Goal: Navigation & Orientation: Find specific page/section

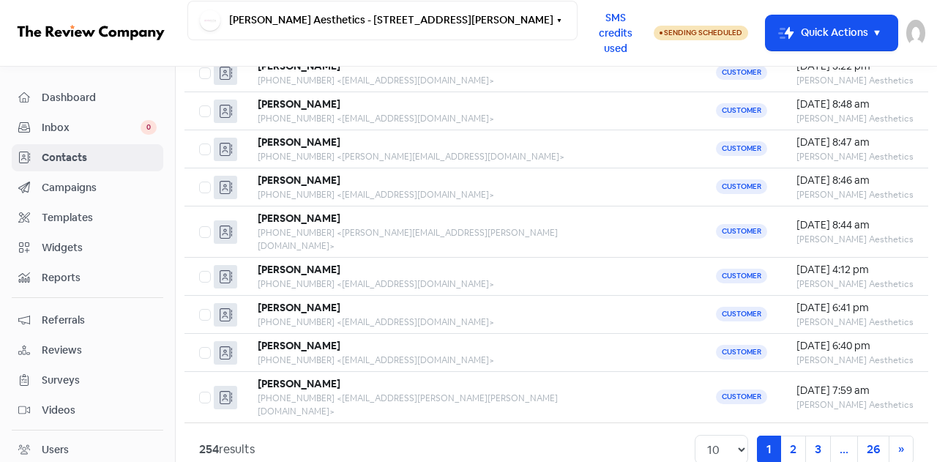
scroll to position [156, 0]
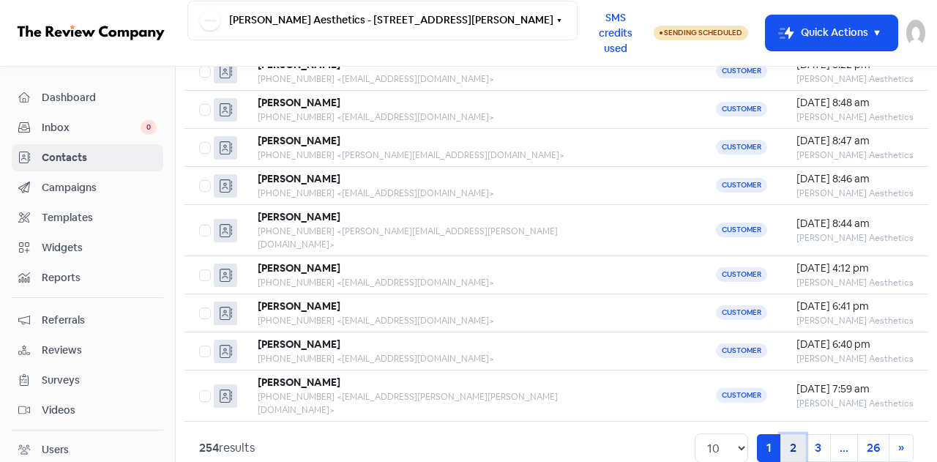
click at [787, 434] on link "2" at bounding box center [794, 448] width 26 height 28
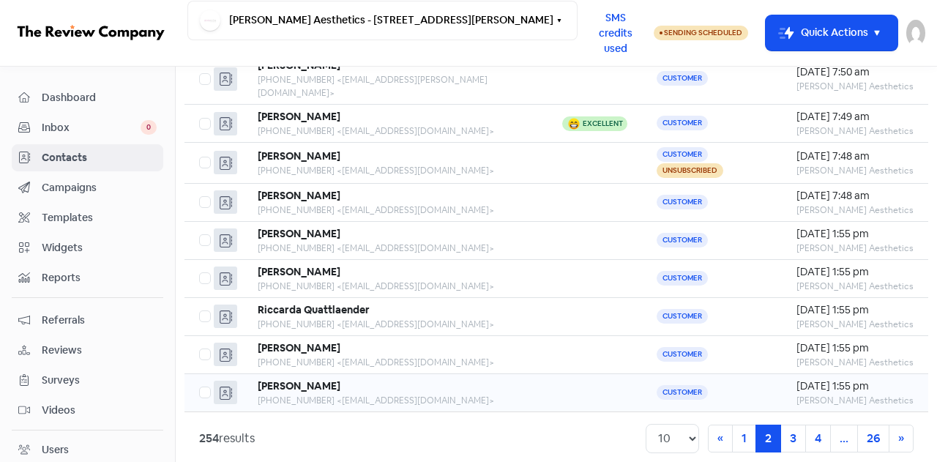
scroll to position [156, 0]
click at [735, 424] on link "1" at bounding box center [744, 438] width 24 height 28
